Goal: Transaction & Acquisition: Purchase product/service

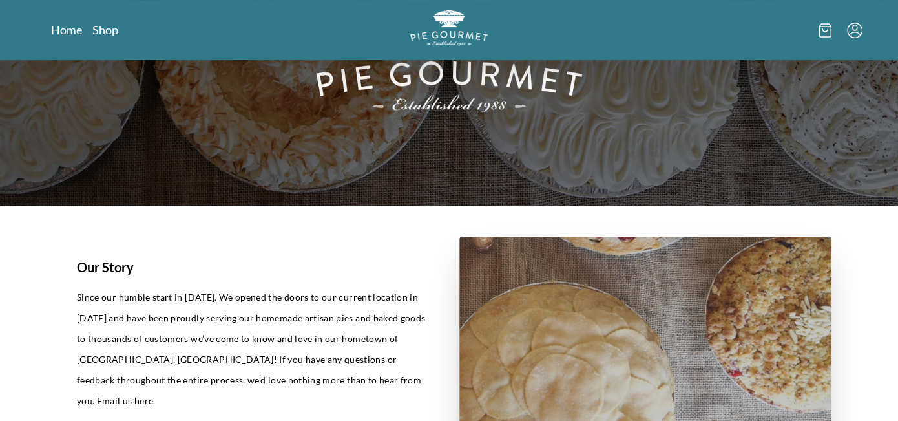
scroll to position [194, 0]
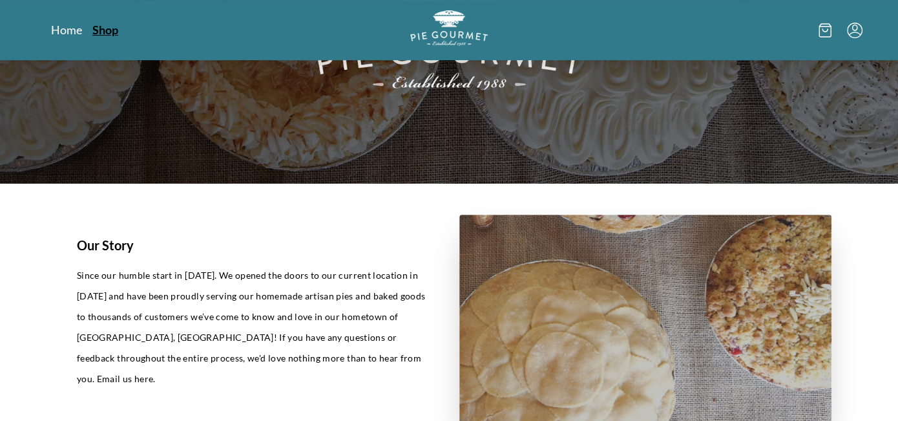
click at [107, 29] on link "Shop" at bounding box center [105, 30] width 26 height 16
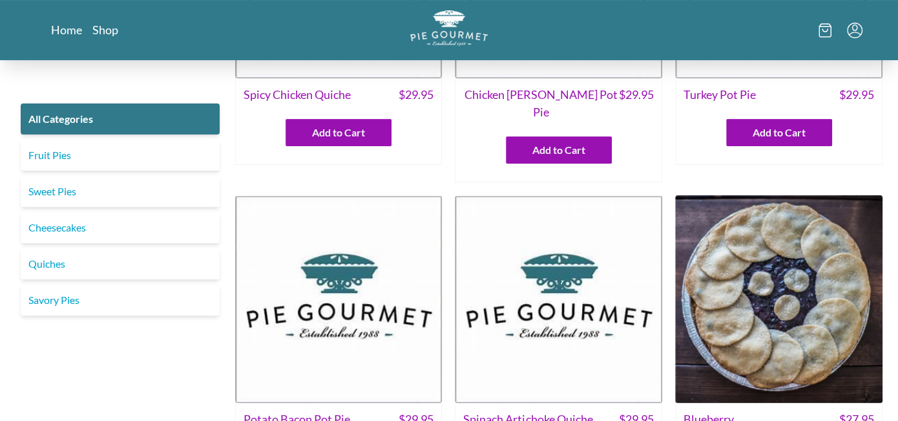
scroll to position [194, 0]
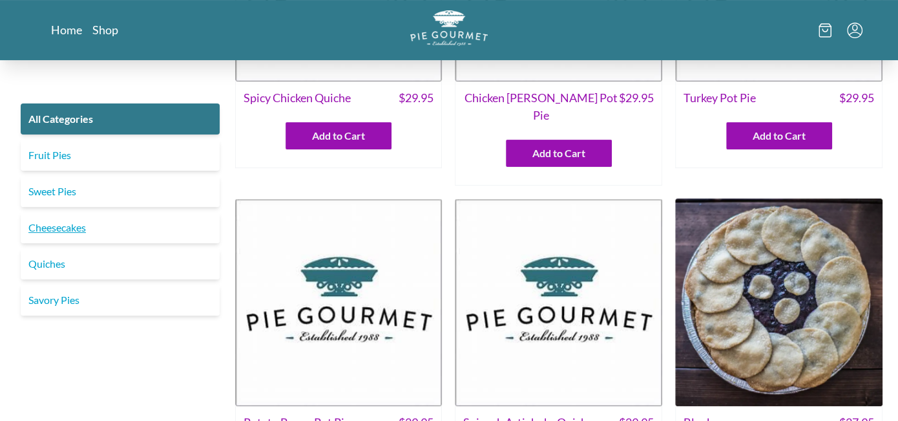
click at [49, 232] on link "Cheesecakes" at bounding box center [120, 227] width 199 height 31
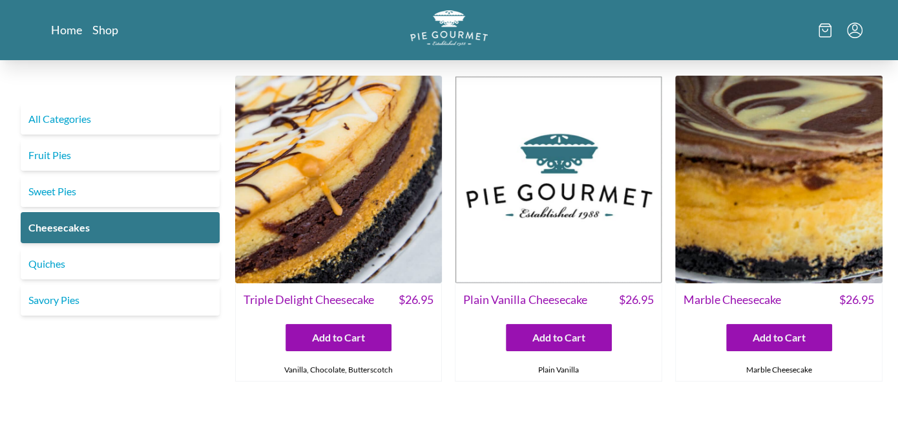
click at [357, 220] on img at bounding box center [338, 179] width 207 height 207
click at [731, 209] on img at bounding box center [778, 179] width 207 height 207
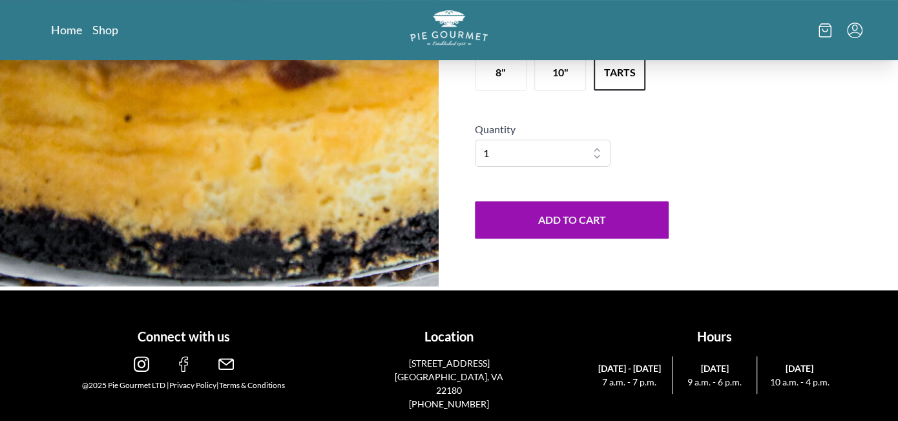
scroll to position [214, 0]
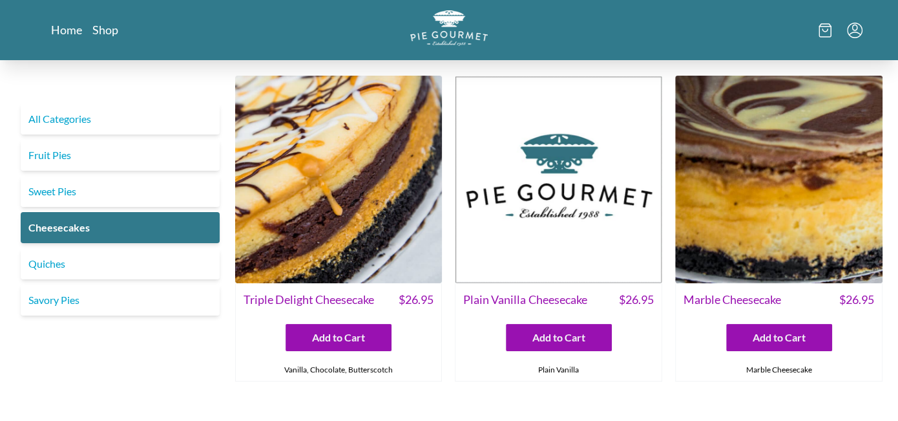
click at [550, 247] on img at bounding box center [558, 179] width 207 height 207
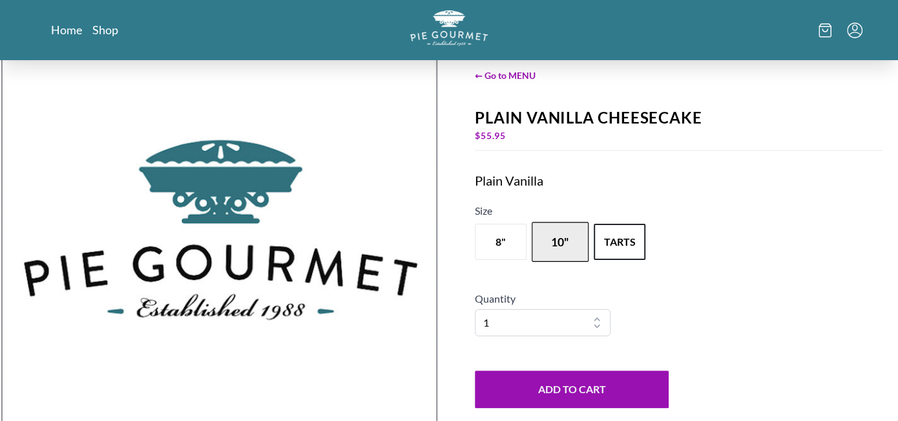
scroll to position [65, 0]
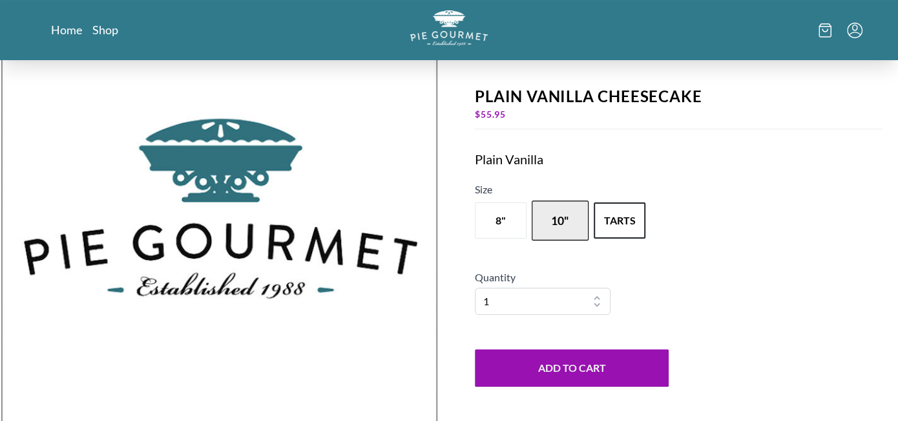
click at [556, 278] on div "← Go to MENU Plain Vanilla Cheesecake $ 55.95 Plain Vanilla Size 8" 10" tarts Q…" at bounding box center [678, 216] width 439 height 443
click at [550, 222] on button "10"" at bounding box center [560, 220] width 57 height 40
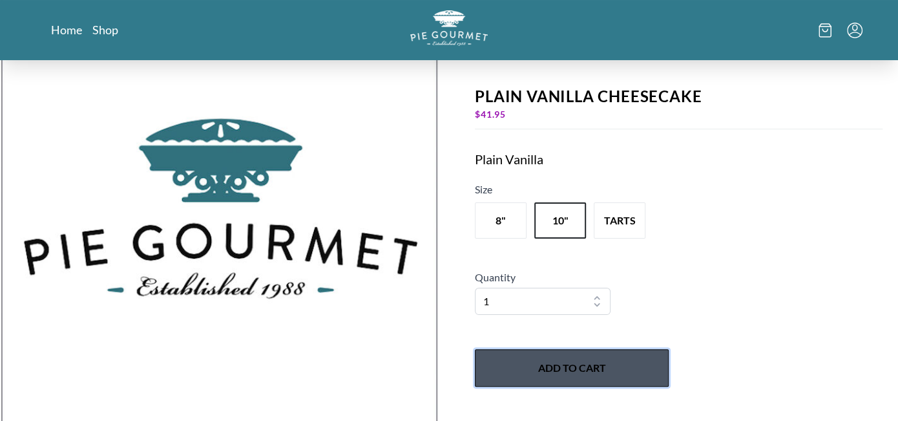
click at [551, 357] on button "Add to Cart" at bounding box center [572, 367] width 194 height 37
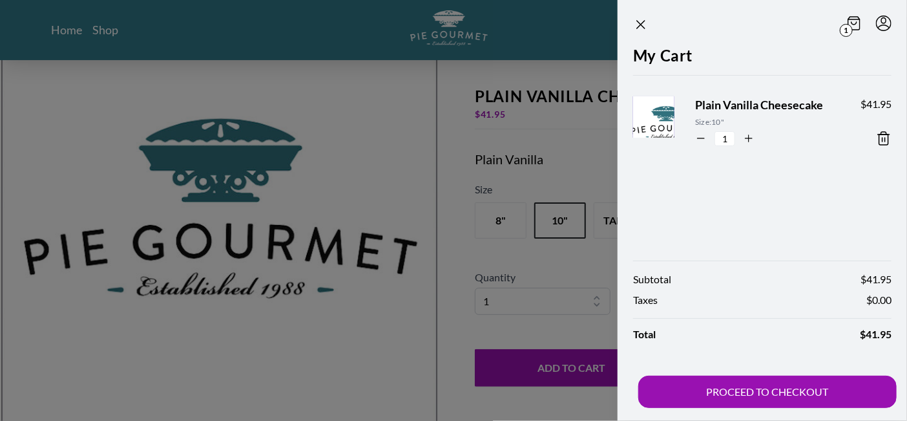
click at [882, 138] on icon at bounding box center [882, 140] width 0 height 4
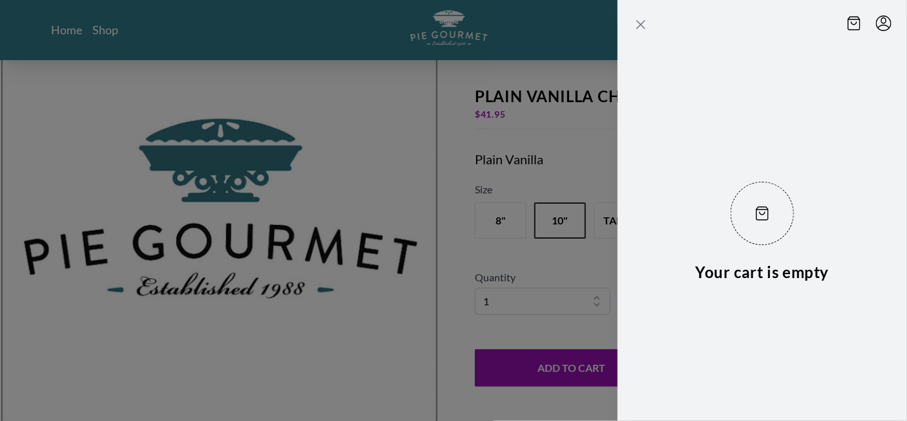
click at [645, 23] on icon "Close panel" at bounding box center [641, 25] width 16 height 16
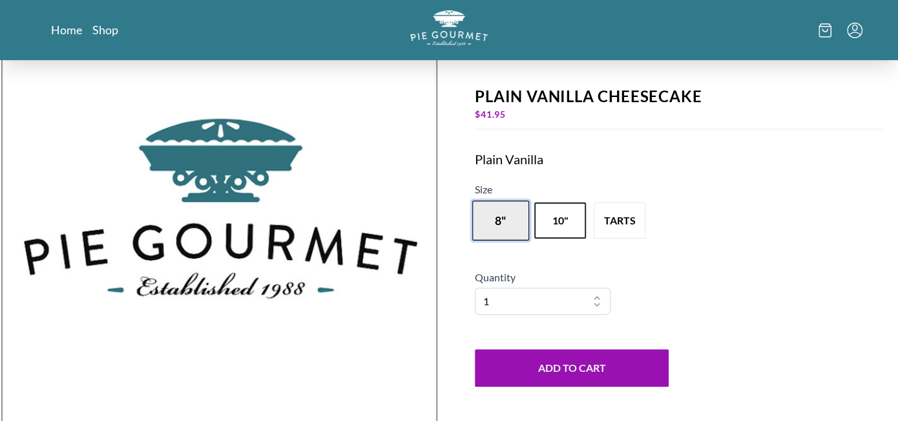
click at [482, 235] on button "8"" at bounding box center [500, 220] width 57 height 40
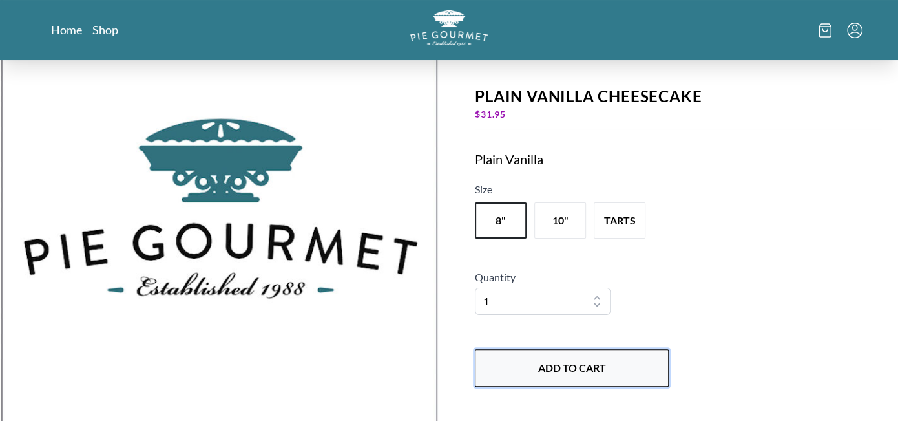
click at [557, 373] on button "Add to Cart" at bounding box center [572, 367] width 194 height 37
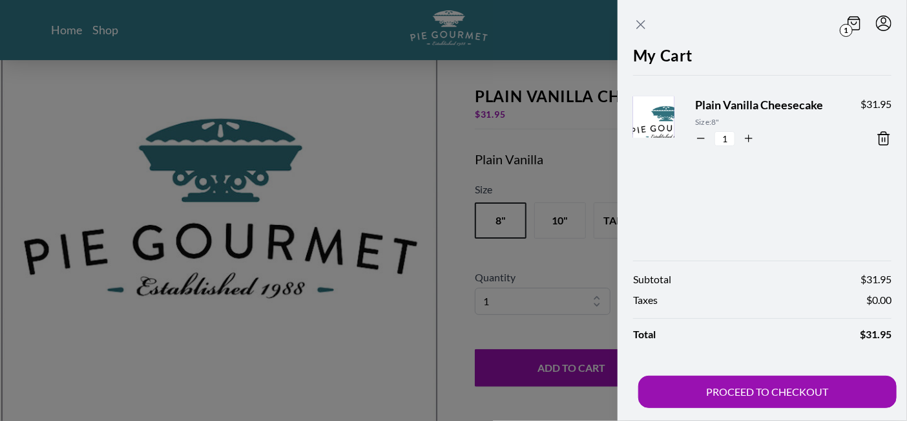
click at [640, 25] on icon "Close panel" at bounding box center [641, 25] width 8 height 8
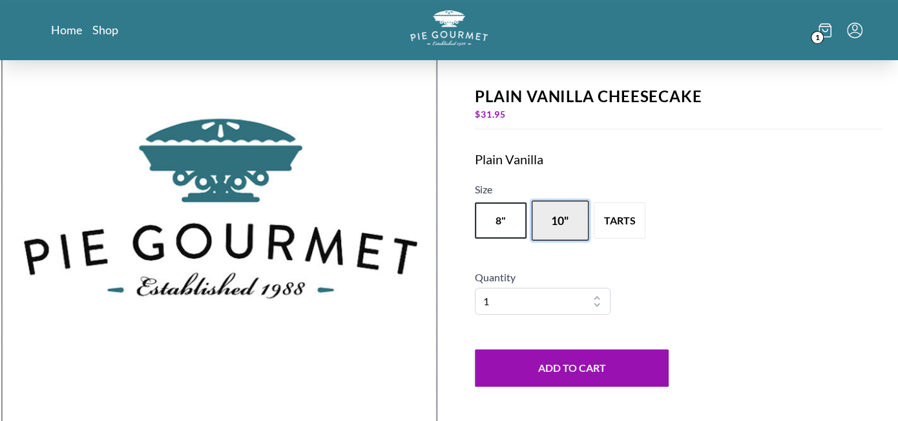
click at [568, 207] on button "10"" at bounding box center [560, 220] width 57 height 40
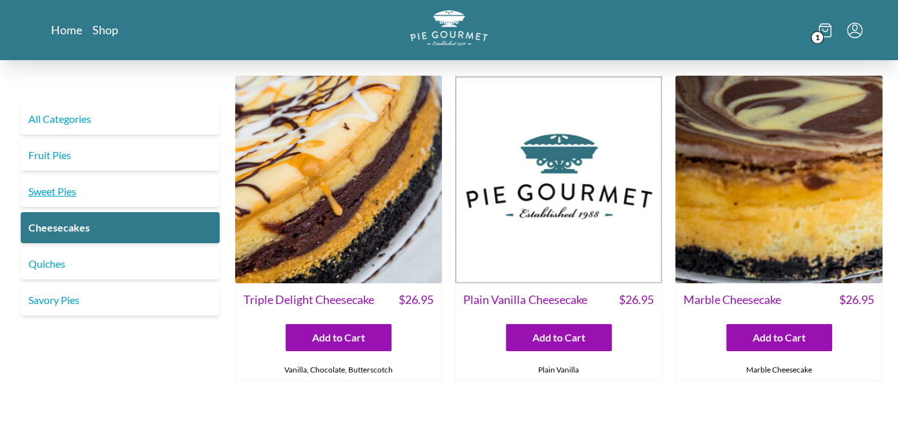
click at [55, 199] on link "Sweet Pies" at bounding box center [120, 191] width 199 height 31
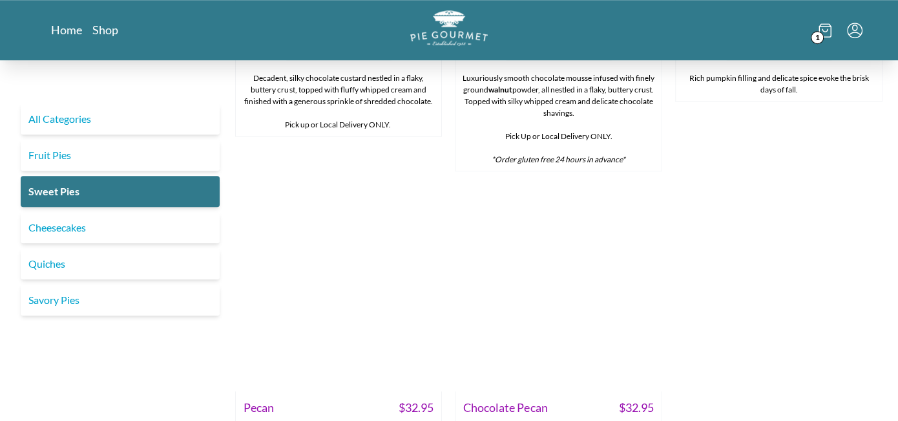
scroll to position [711, 0]
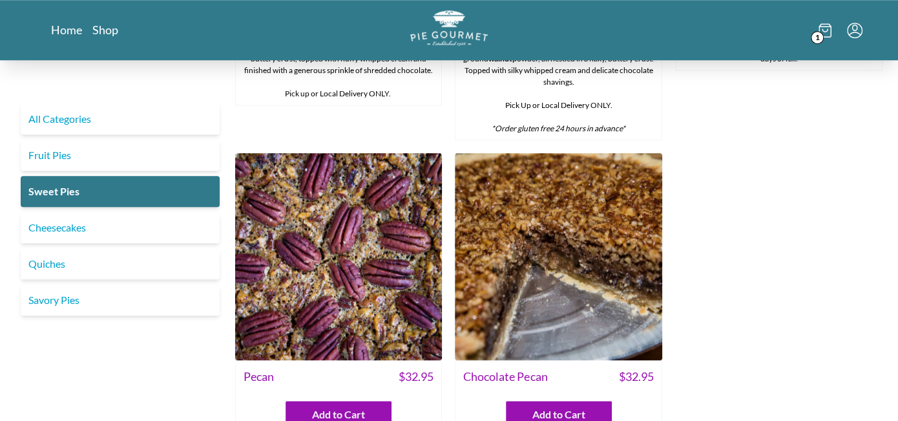
click at [316, 279] on img at bounding box center [338, 256] width 207 height 207
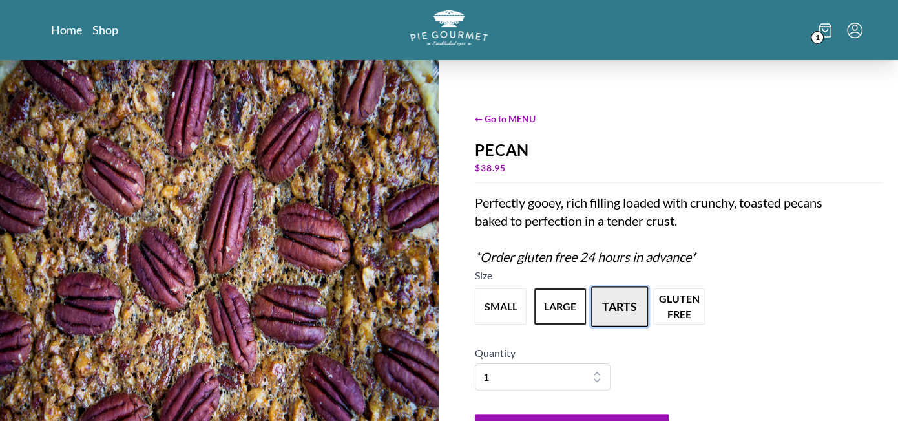
click at [602, 302] on button "tarts" at bounding box center [619, 307] width 57 height 40
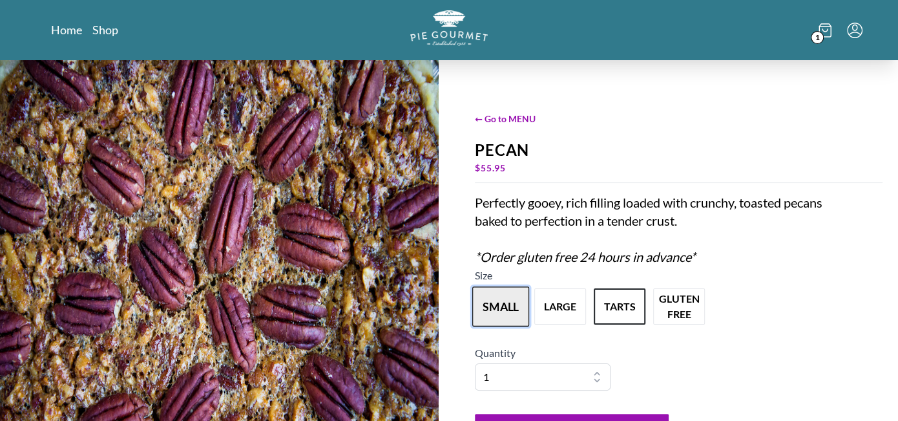
click at [496, 305] on button "small" at bounding box center [500, 307] width 57 height 40
click at [516, 119] on span "← Go to MENU" at bounding box center [679, 119] width 408 height 14
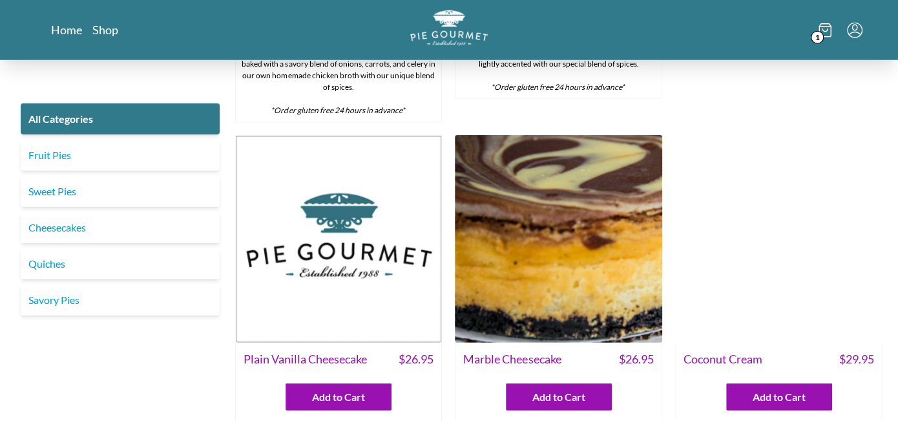
scroll to position [2132, 0]
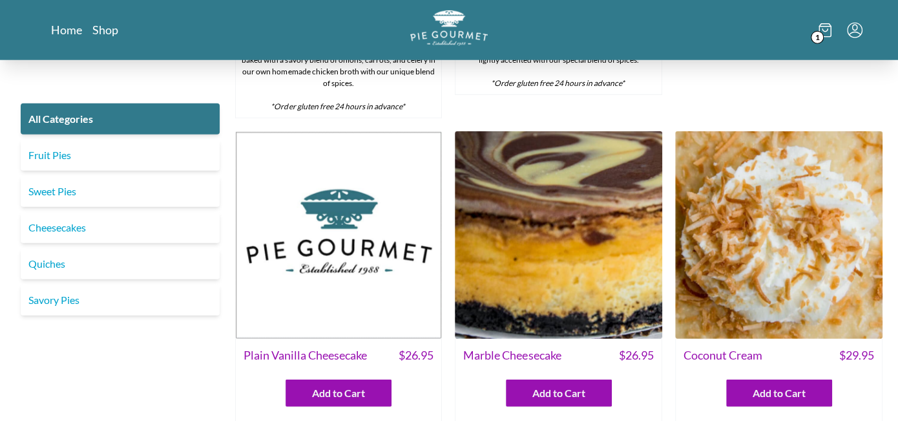
click at [552, 214] on img at bounding box center [558, 234] width 207 height 207
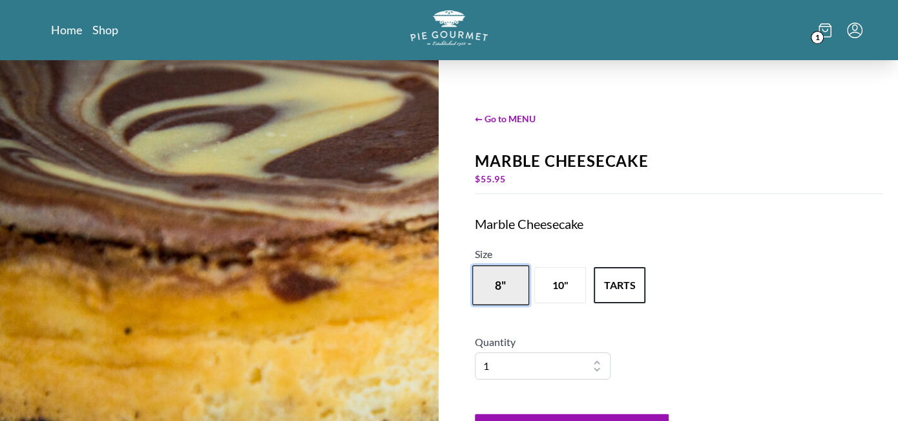
click at [498, 279] on button "8"" at bounding box center [500, 285] width 57 height 40
click at [620, 284] on button "tarts" at bounding box center [619, 285] width 57 height 40
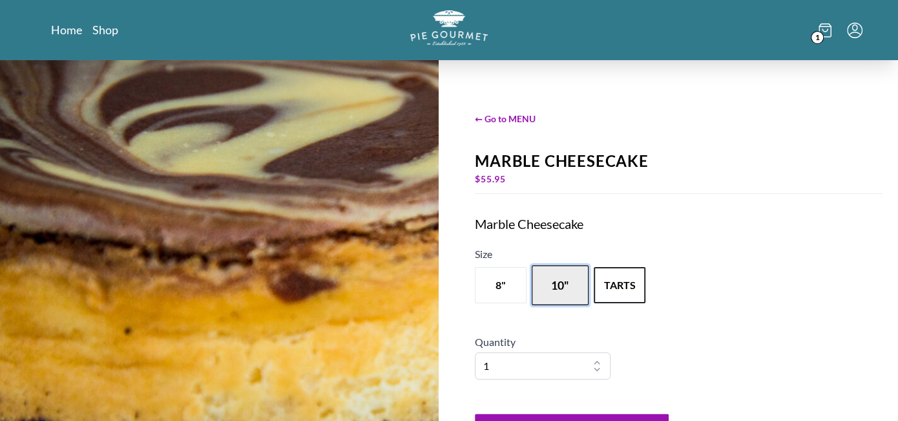
click at [548, 270] on button "10"" at bounding box center [560, 285] width 57 height 40
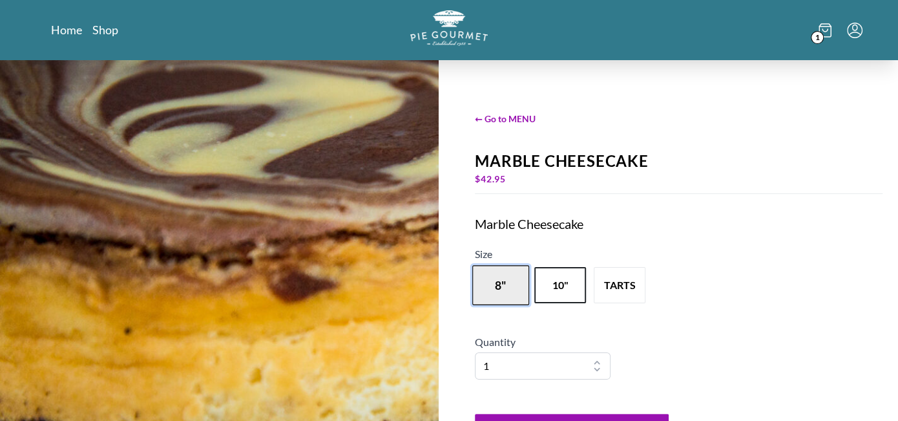
click at [512, 280] on button "8"" at bounding box center [500, 285] width 57 height 40
click at [571, 286] on button "10"" at bounding box center [560, 285] width 57 height 40
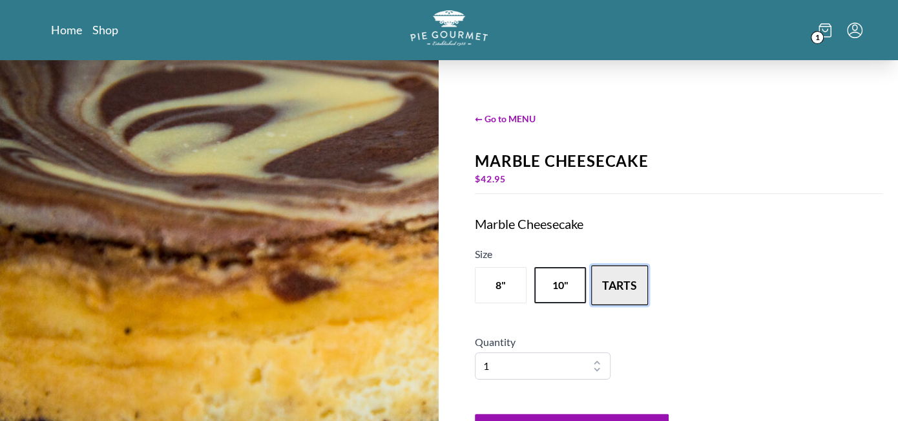
click at [605, 287] on button "tarts" at bounding box center [619, 285] width 57 height 40
